Goal: Information Seeking & Learning: Learn about a topic

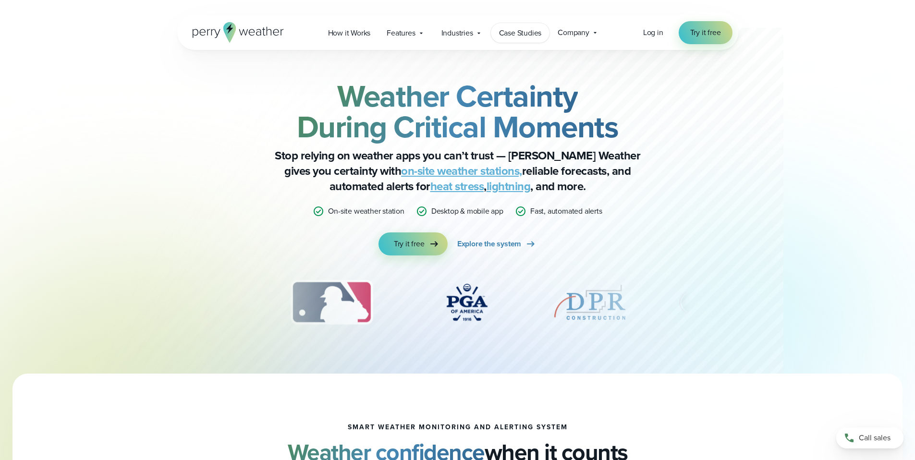
click at [510, 42] on link "Case Studies" at bounding box center [520, 33] width 59 height 20
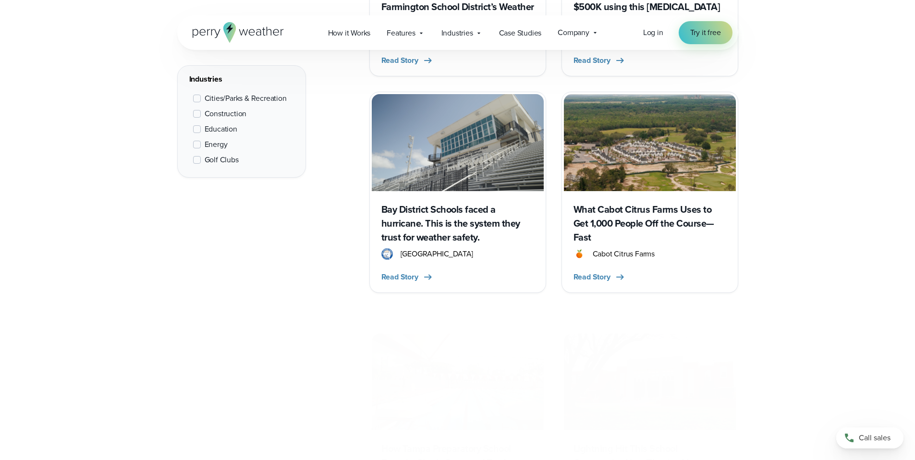
scroll to position [614, 0]
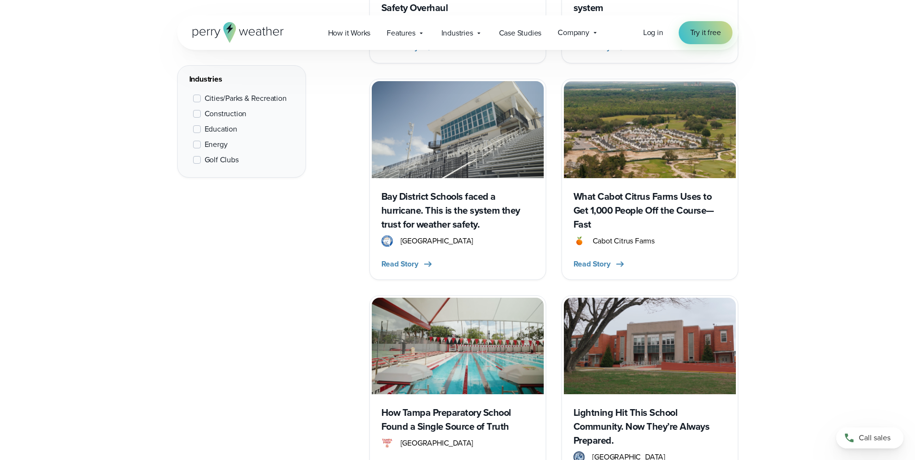
click at [241, 101] on span "Cities/Parks & Recreation" at bounding box center [246, 99] width 82 height 12
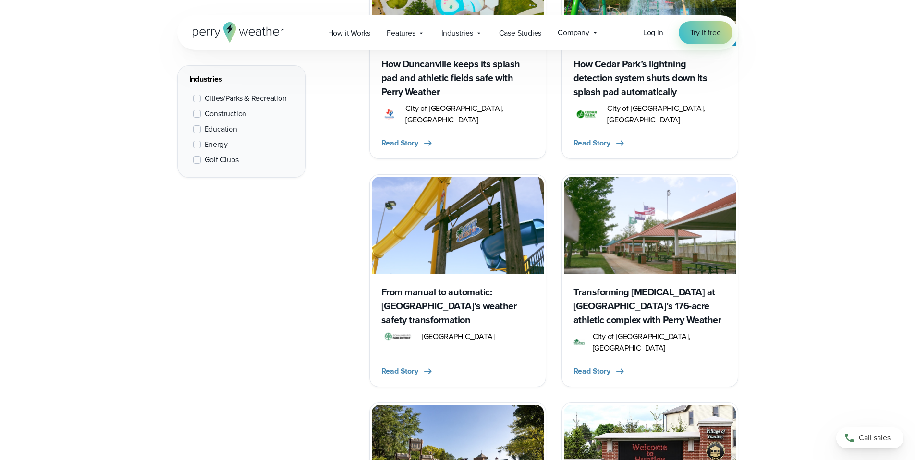
scroll to position [656, 0]
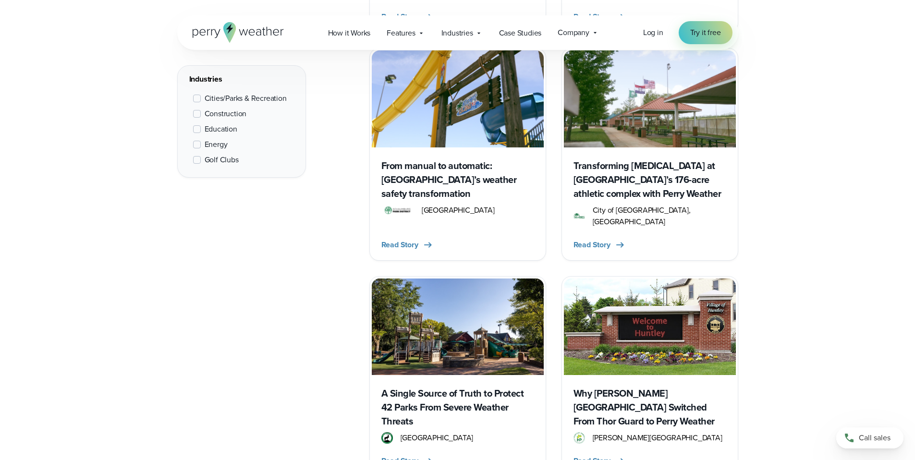
click at [511, 387] on h3 "A Single Source of Truth to Protect 42 Parks From Severe Weather Threats" at bounding box center [457, 408] width 153 height 42
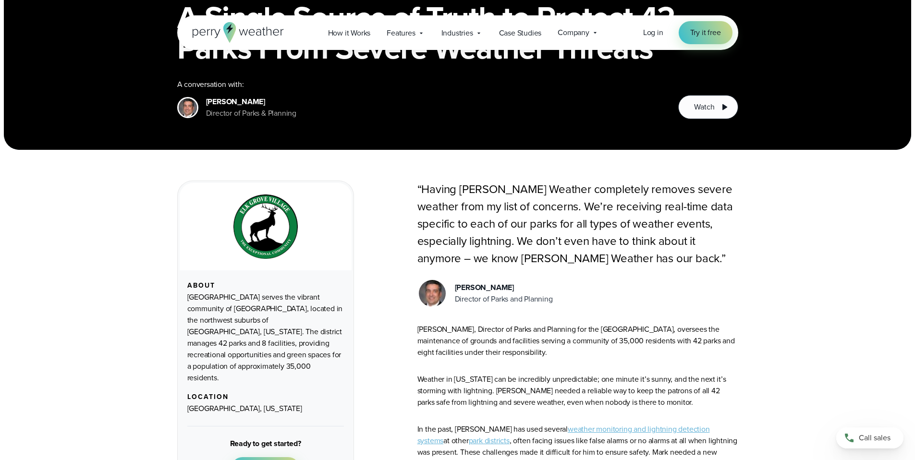
scroll to position [468, 0]
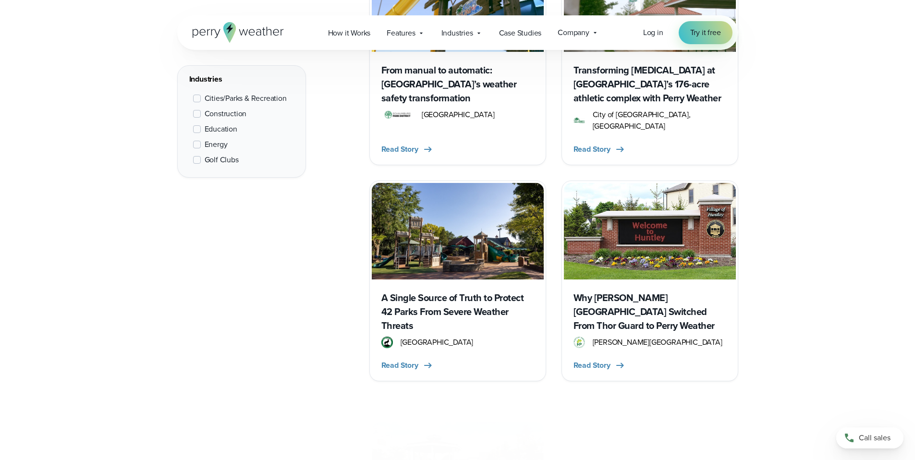
scroll to position [885, 0]
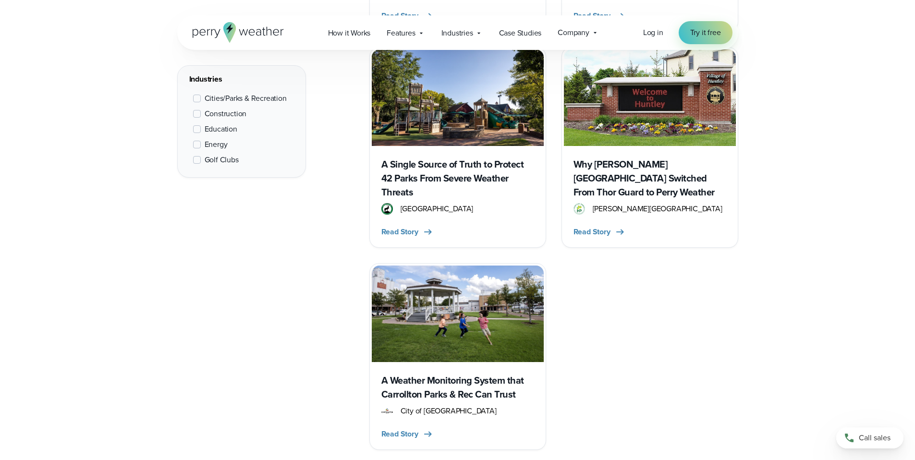
click at [641, 158] on h3 "Why Huntley Park District Switched From Thor Guard to Perry Weather" at bounding box center [649, 179] width 153 height 42
